Goal: Information Seeking & Learning: Check status

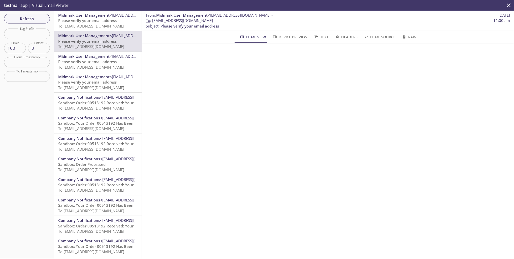
click at [89, 15] on span "Midmark User Management" at bounding box center [83, 15] width 51 height 5
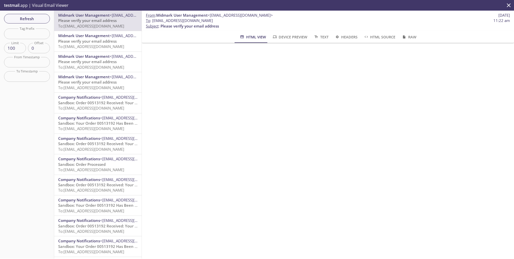
drag, startPoint x: 152, startPoint y: 20, endPoint x: 244, endPoint y: 19, distance: 91.5
click at [244, 19] on span "To : [EMAIL_ADDRESS][DOMAIN_NAME] 11:22 am" at bounding box center [328, 20] width 364 height 5
click at [95, 40] on span "Please verify your email address" at bounding box center [87, 41] width 58 height 5
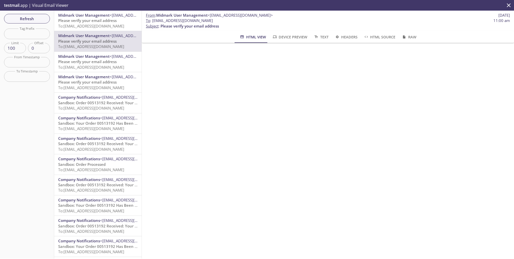
drag, startPoint x: 153, startPoint y: 21, endPoint x: 225, endPoint y: 22, distance: 72.6
click at [225, 22] on span "To : [EMAIL_ADDRESS][DOMAIN_NAME] 11:00 am" at bounding box center [328, 20] width 364 height 5
copy span "[EMAIL_ADDRESS][DOMAIN_NAME]"
click at [34, 18] on span "Refresh" at bounding box center [27, 18] width 38 height 7
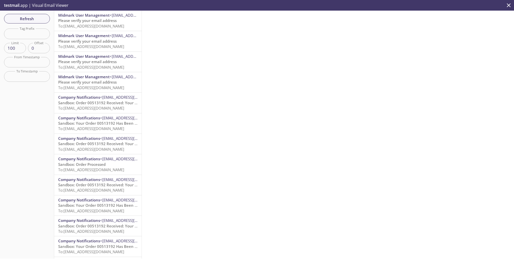
click at [94, 39] on span "Please verify your email address" at bounding box center [87, 41] width 58 height 5
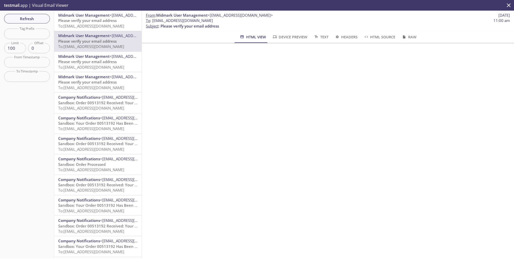
drag, startPoint x: 153, startPoint y: 20, endPoint x: 224, endPoint y: 19, distance: 70.6
click at [224, 19] on span "To : [EMAIL_ADDRESS][DOMAIN_NAME] 11:00 am" at bounding box center [328, 20] width 364 height 5
copy span "[EMAIL_ADDRESS][DOMAIN_NAME]"
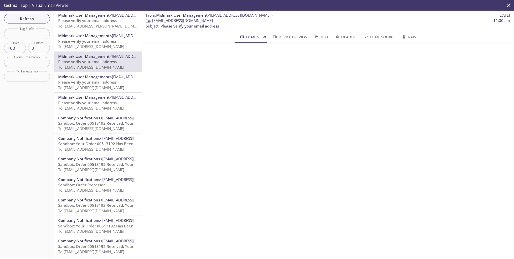
click at [104, 20] on span "Please verify your email address" at bounding box center [87, 20] width 58 height 5
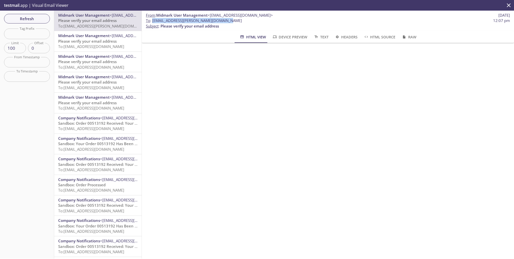
drag, startPoint x: 153, startPoint y: 21, endPoint x: 229, endPoint y: 20, distance: 76.1
click at [229, 20] on span "To : ecommerce.asherman@inbox.testmail.app 12:07 pm" at bounding box center [328, 20] width 364 height 5
copy span "ecommerce.asherman@inbox.testmail.app"
click at [109, 40] on span "Please verify your email address" at bounding box center [87, 41] width 58 height 5
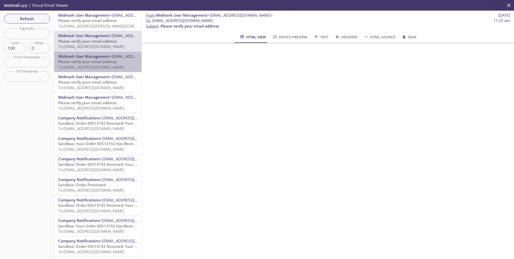
click at [121, 54] on span "<[EMAIL_ADDRESS][DOMAIN_NAME]>" at bounding box center [142, 56] width 65 height 5
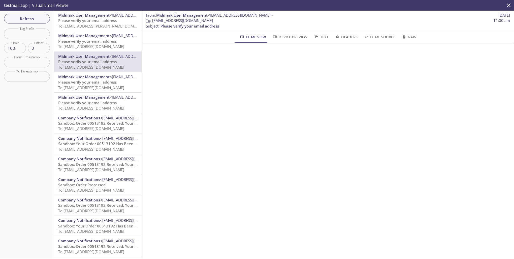
drag, startPoint x: 153, startPoint y: 21, endPoint x: 223, endPoint y: 20, distance: 70.6
click at [223, 20] on span "To : [EMAIL_ADDRESS][DOMAIN_NAME] 11:00 am" at bounding box center [328, 20] width 364 height 5
copy span "[EMAIL_ADDRESS][DOMAIN_NAME]"
